Goal: Task Accomplishment & Management: Manage account settings

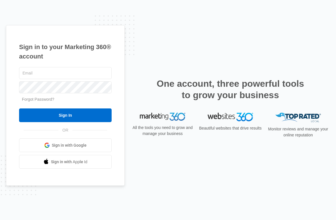
click at [25, 74] on input "text" at bounding box center [65, 73] width 93 height 12
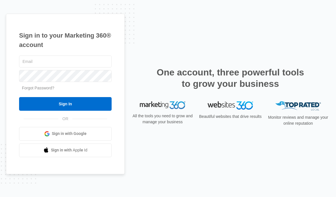
type input "[EMAIL_ADDRESS][DOMAIN_NAME]"
click at [57, 111] on input "Sign In" at bounding box center [65, 104] width 93 height 14
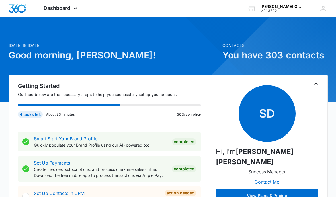
click at [55, 7] on span "Dashboard" at bounding box center [57, 8] width 27 height 6
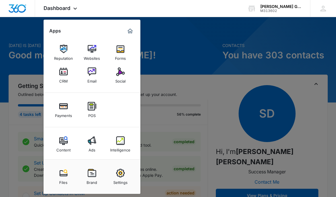
click at [67, 76] on img at bounding box center [63, 72] width 9 height 9
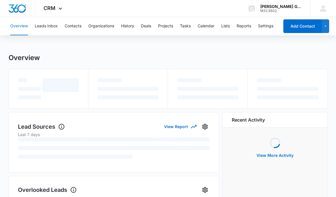
click at [47, 29] on button "Leads Inbox" at bounding box center [46, 26] width 23 height 18
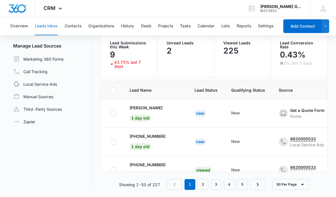
scroll to position [60, 0]
click at [162, 134] on p "+1 (423) 505-5766" at bounding box center [148, 137] width 36 height 6
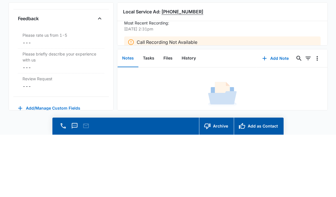
scroll to position [591, 0]
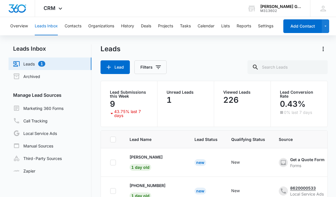
click at [151, 158] on p "Melissa Beavers" at bounding box center [146, 157] width 33 height 6
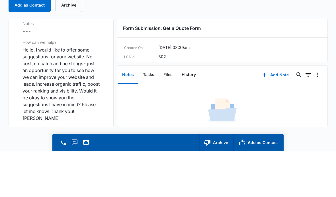
scroll to position [485, 0]
